Goal: Task Accomplishment & Management: Manage account settings

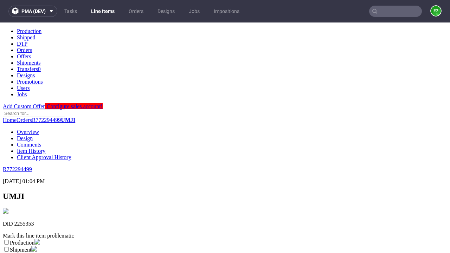
scroll to position [124, 0]
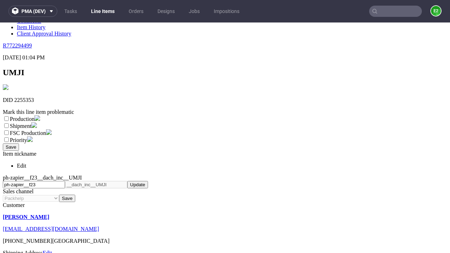
select select "dtp_ca_needed"
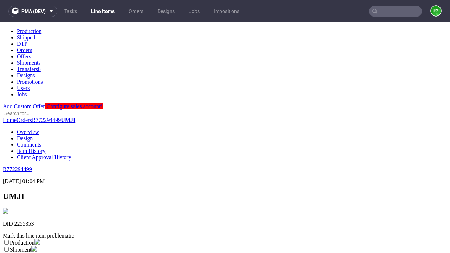
scroll to position [0, 0]
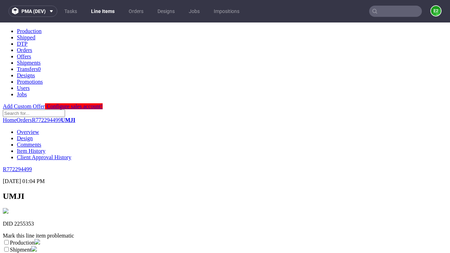
checkbox input "true"
